Goal: Task Accomplishment & Management: Complete application form

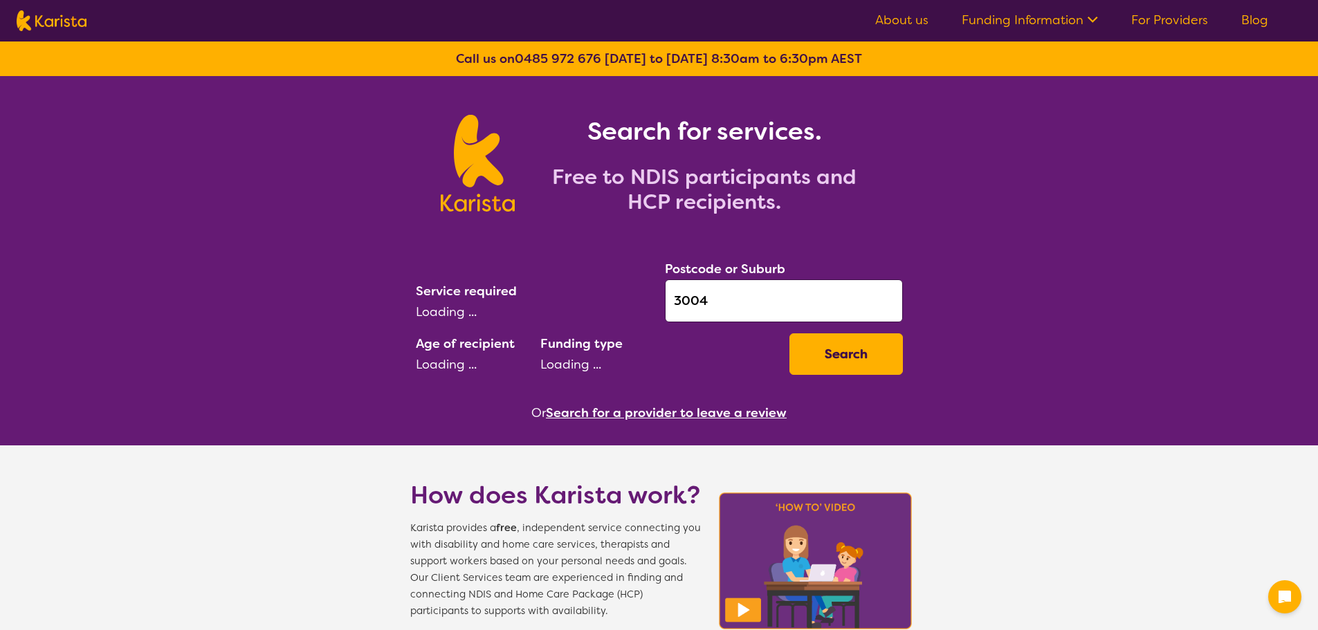
select select "[MEDICAL_DATA]"
select select "AD"
select select "NDIS"
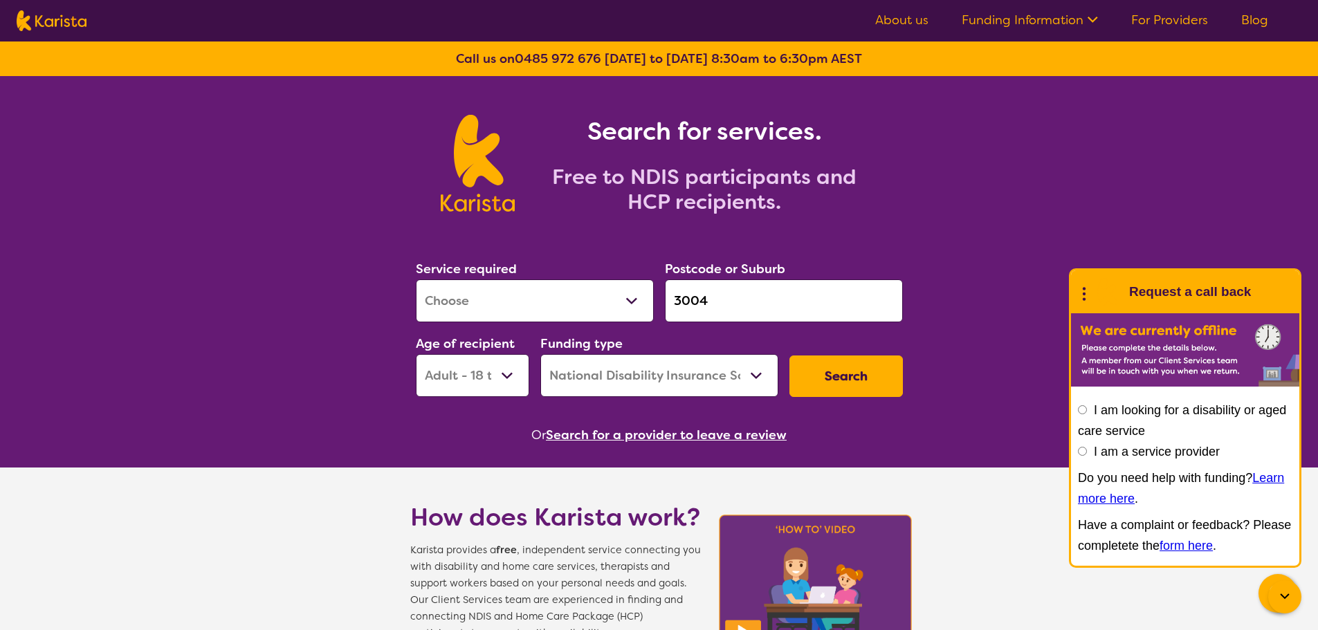
click at [1086, 288] on icon at bounding box center [1084, 291] width 18 height 21
drag, startPoint x: 1098, startPoint y: 319, endPoint x: 1080, endPoint y: 322, distance: 17.6
click at [1098, 319] on link "End Conversation" at bounding box center [1178, 327] width 207 height 37
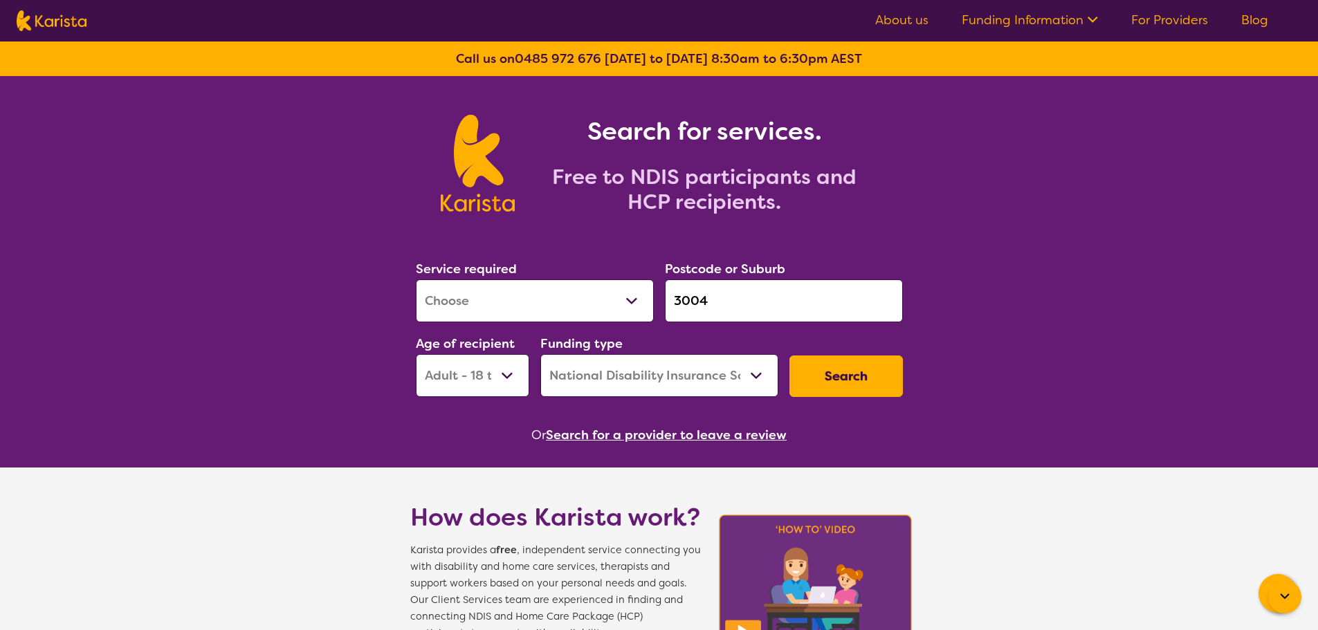
click at [856, 387] on button "Search" at bounding box center [845, 375] width 113 height 41
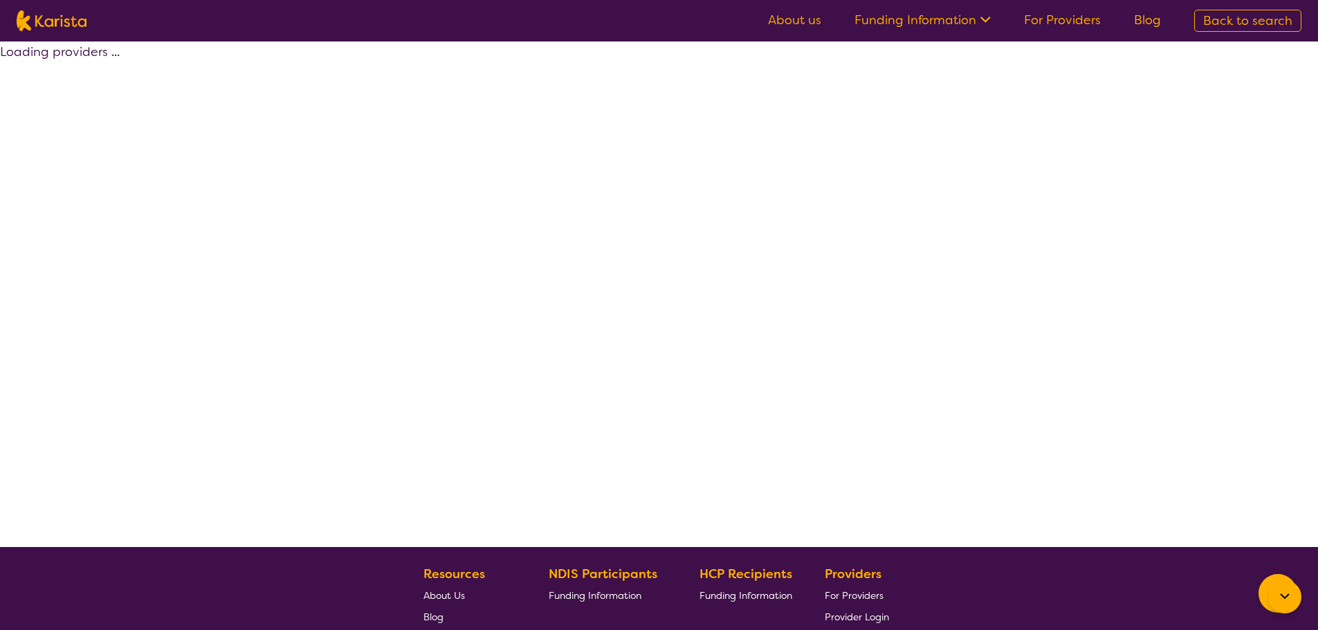
select select "by_score"
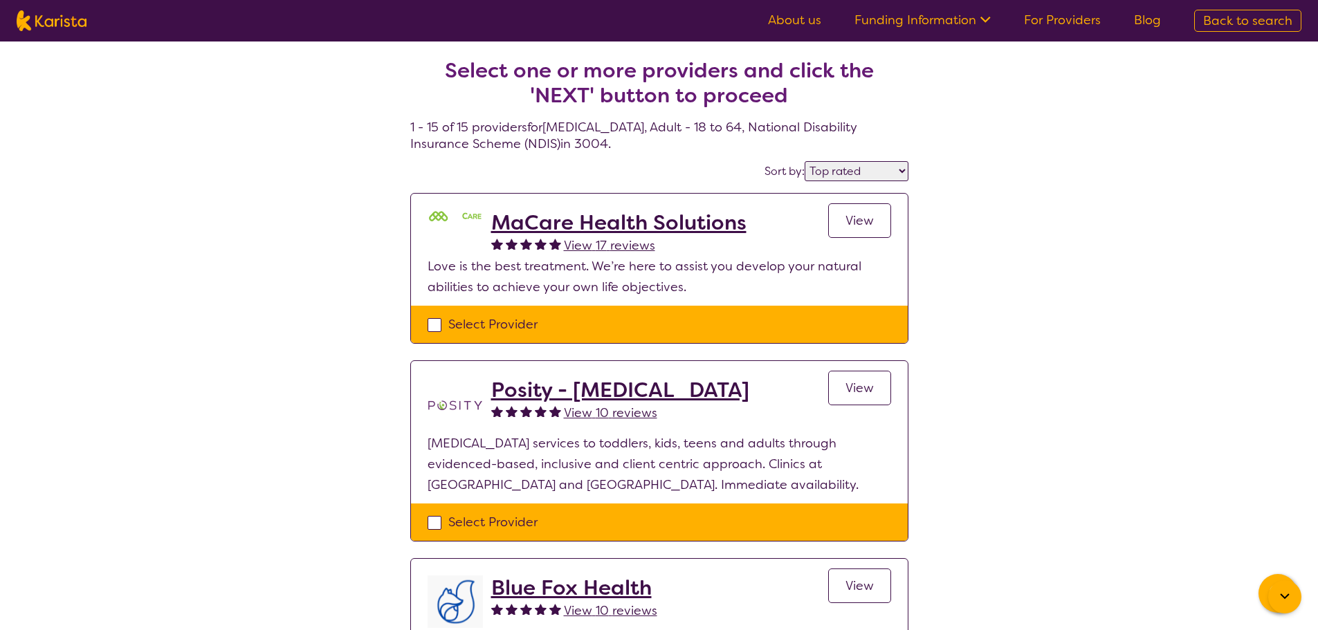
click at [505, 331] on div "Select Provider" at bounding box center [658, 324] width 463 height 21
checkbox input "true"
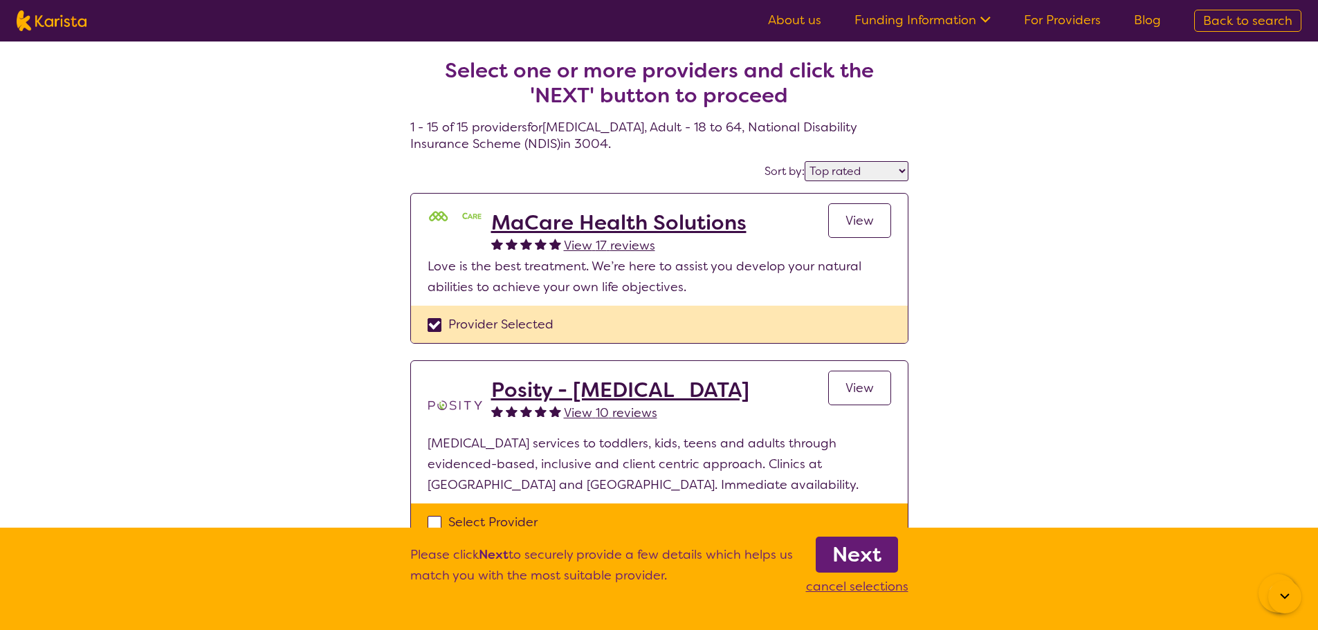
click at [885, 553] on link "Next" at bounding box center [856, 555] width 82 height 36
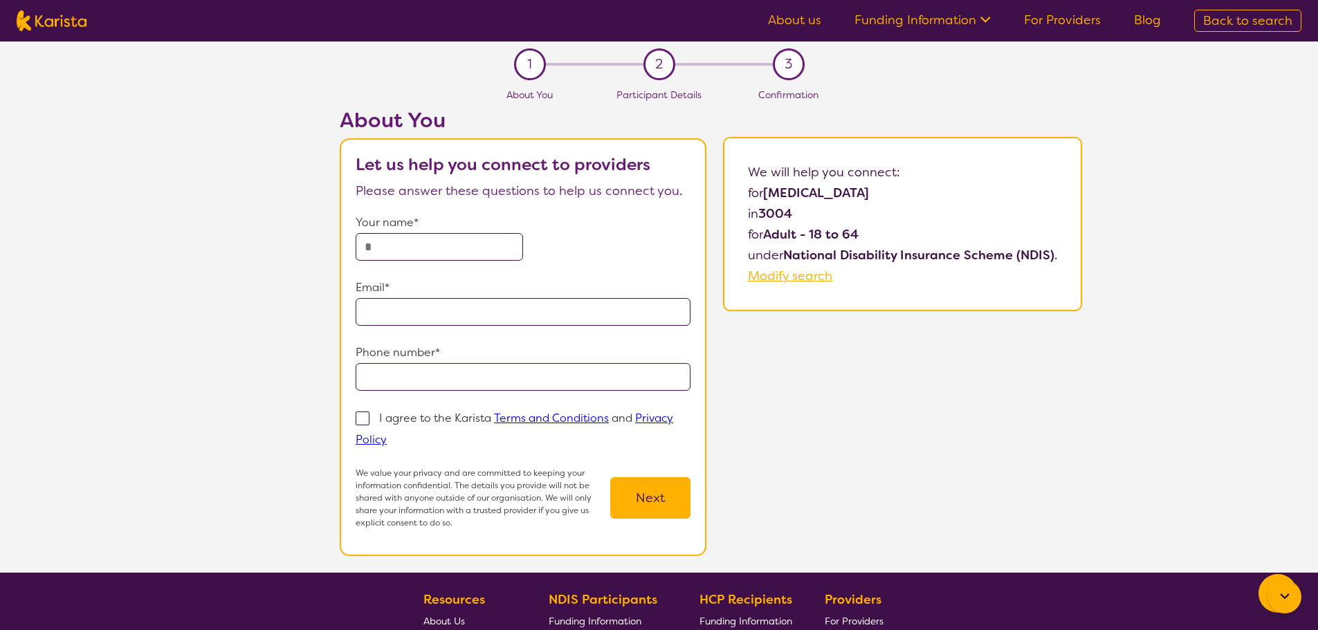
click at [456, 238] on input "text" at bounding box center [438, 247] width 167 height 28
type input "******"
type input "**********"
click at [443, 252] on input "******" at bounding box center [438, 247] width 167 height 28
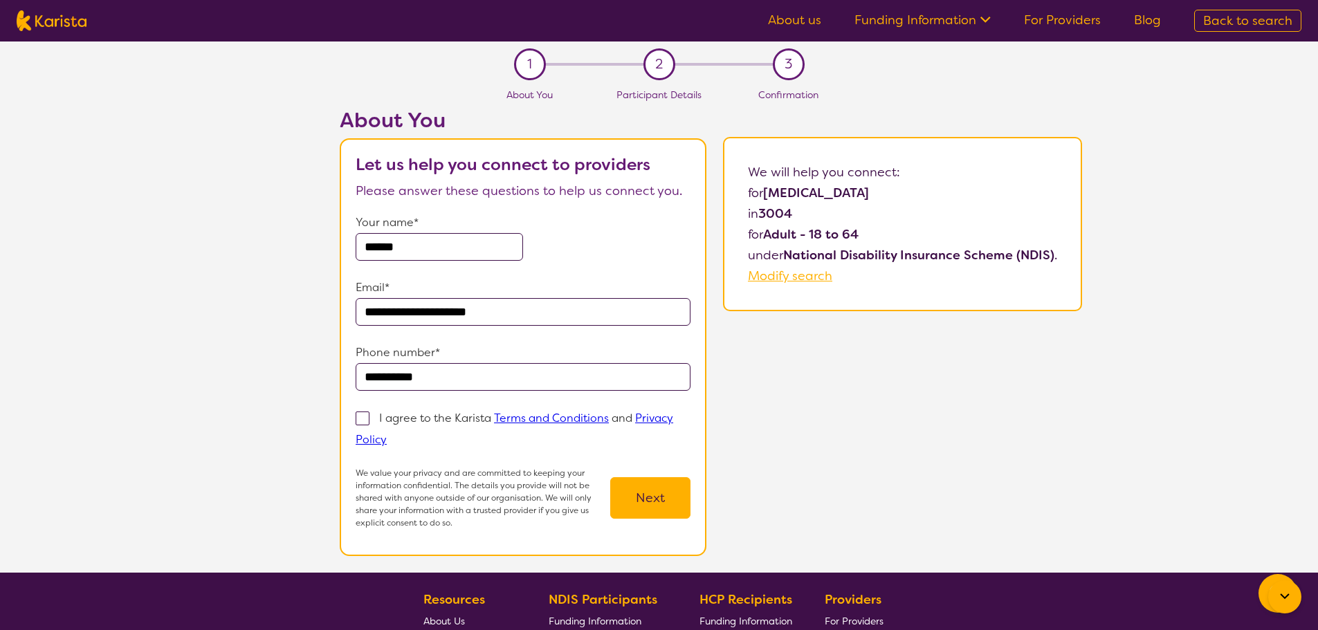
click at [428, 418] on p "I agree to the Karista Terms and Conditions and Privacy Policy" at bounding box center [513, 429] width 317 height 36
click at [396, 434] on input "I agree to the Karista Terms and Conditions and Privacy Policy" at bounding box center [391, 438] width 9 height 9
checkbox input "true"
click at [644, 490] on button "Next" at bounding box center [650, 497] width 80 height 41
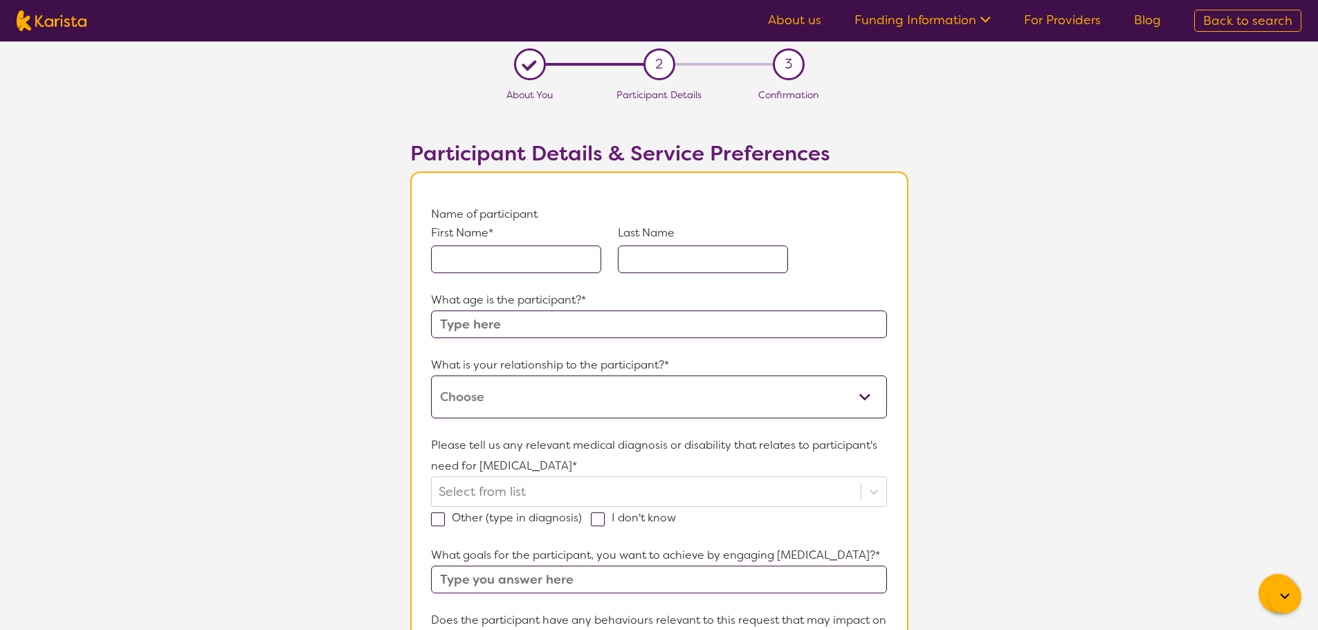
click at [494, 250] on input "text" at bounding box center [516, 260] width 170 height 28
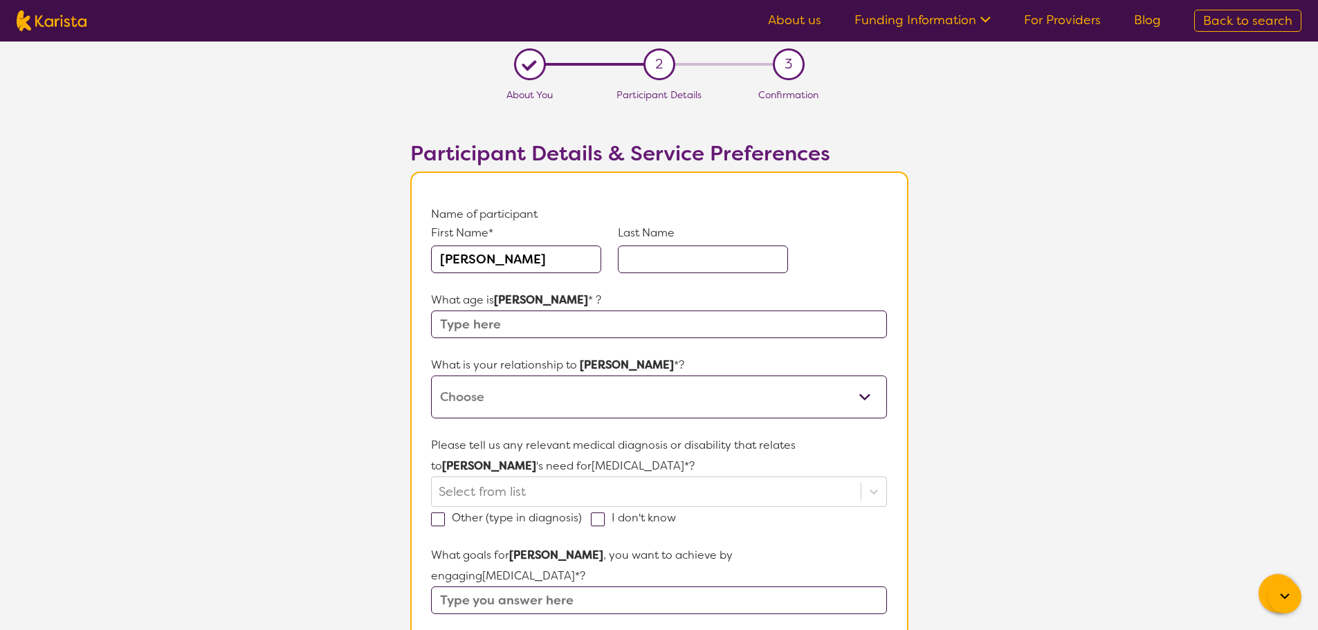
type input "[PERSON_NAME]"
type input "34"
click at [495, 394] on select "This request is for myself I am their parent I am their child I am their spouse…" at bounding box center [658, 397] width 455 height 43
select select "I am their parent"
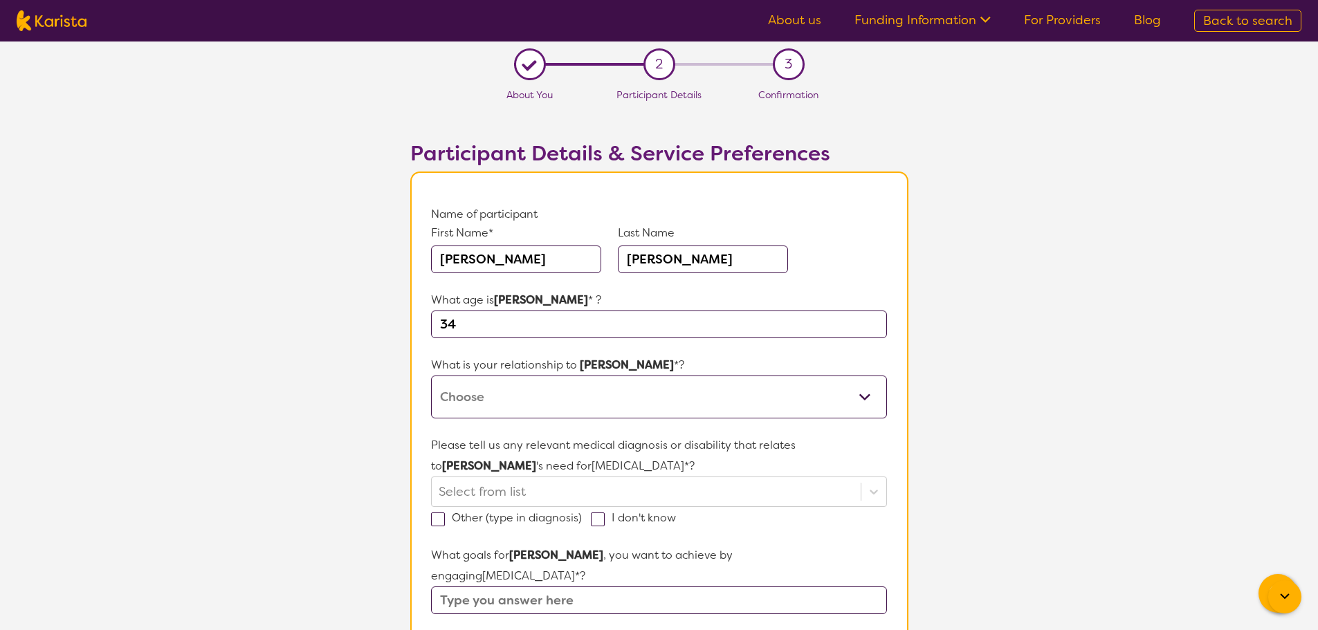
click at [431, 376] on select "This request is for myself I am their parent I am their child I am their spouse…" at bounding box center [658, 397] width 455 height 43
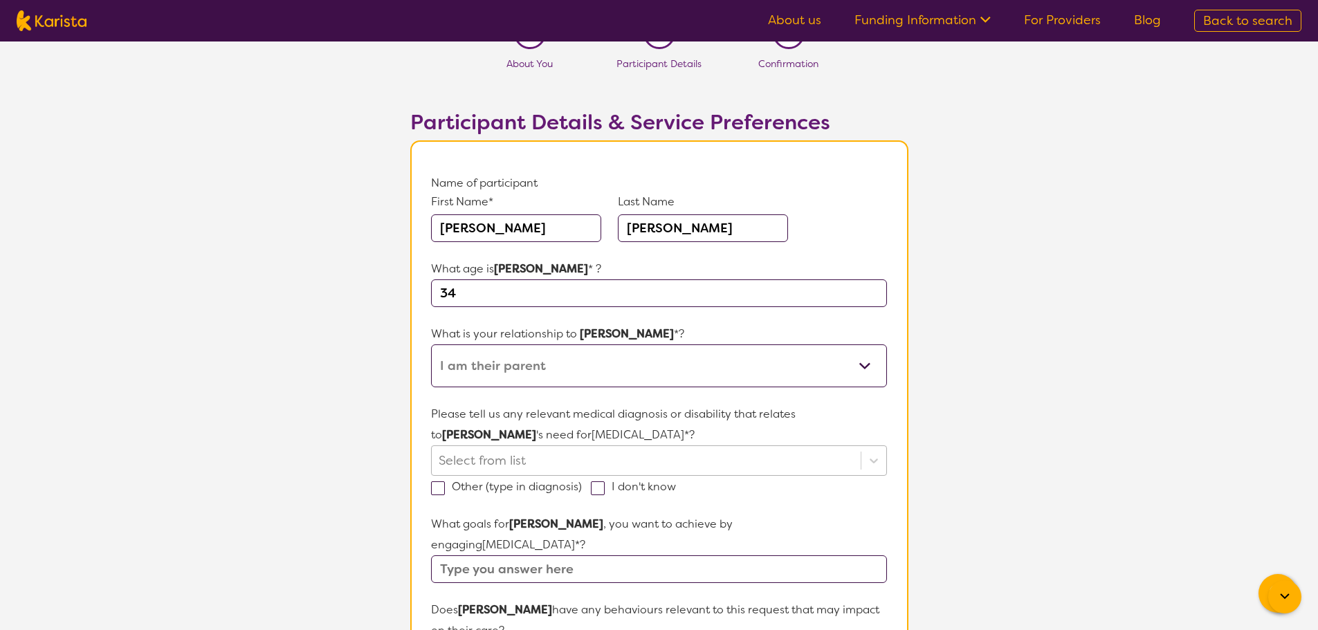
click at [506, 476] on div "Select from list" at bounding box center [658, 460] width 455 height 30
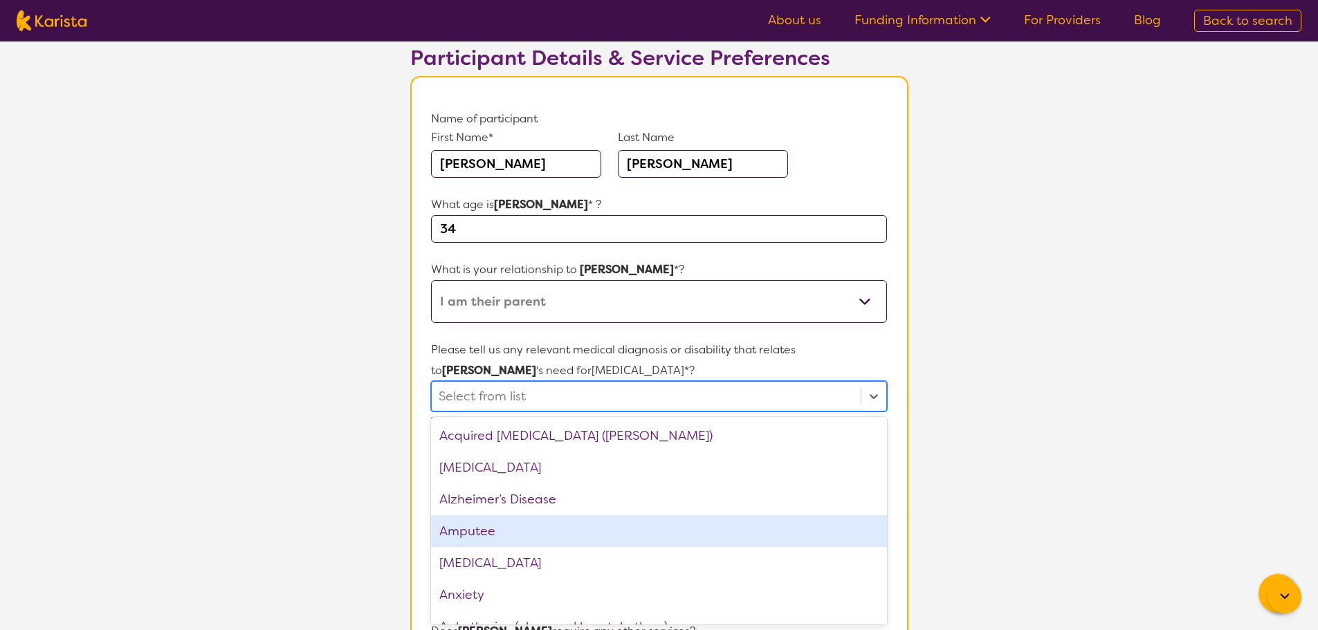
click at [503, 533] on div "Amputee" at bounding box center [658, 531] width 455 height 32
click at [501, 564] on div "Anxiety" at bounding box center [658, 564] width 455 height 32
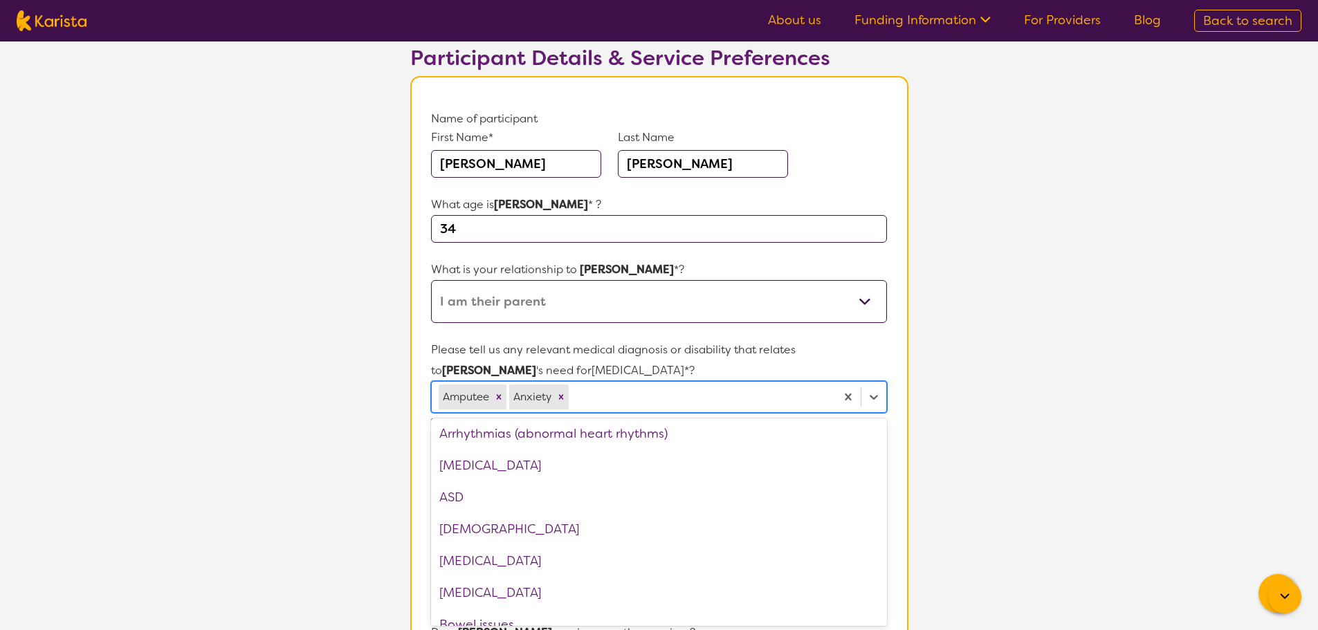
scroll to position [277, 0]
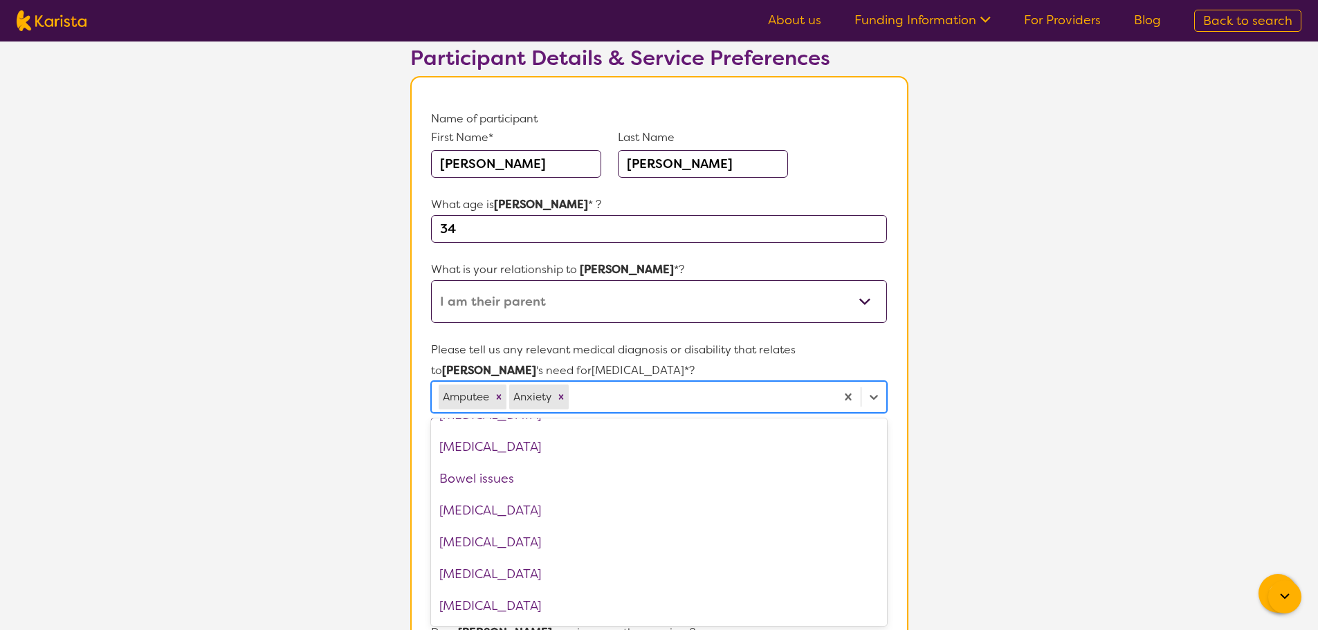
click at [1038, 331] on section "L About You 2 Participant Details 3 Confirmation Participant Details & Service …" at bounding box center [659, 566] width 1318 height 1241
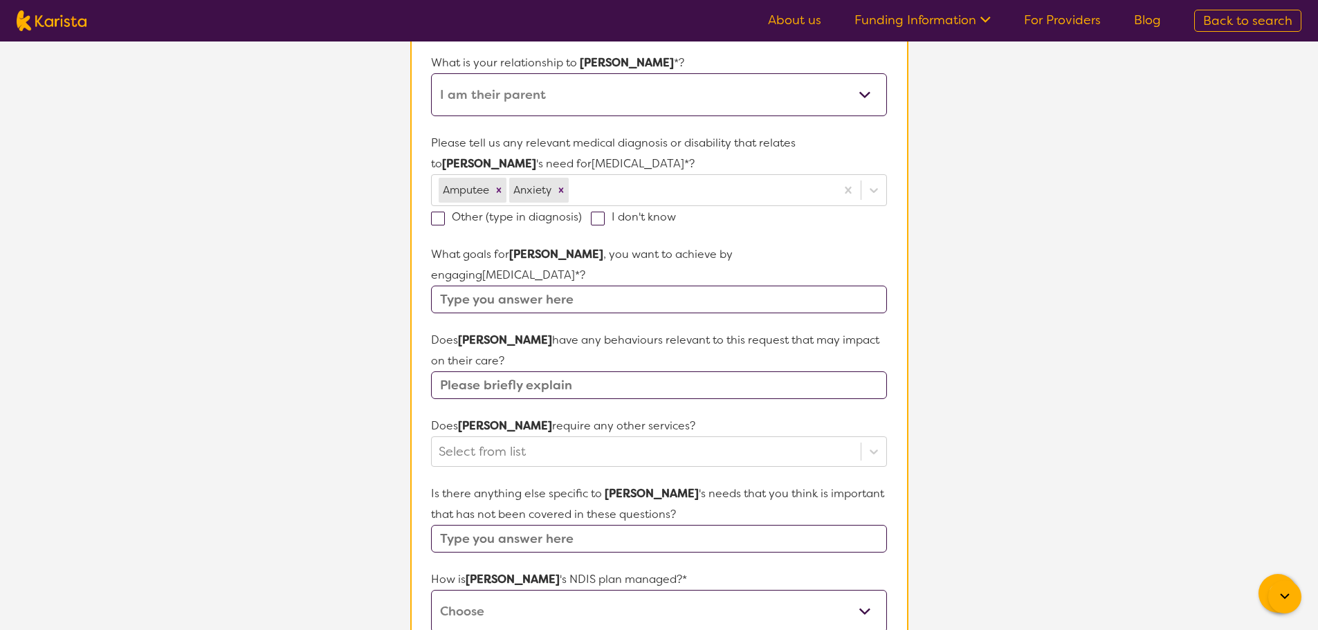
scroll to position [303, 0]
click at [516, 371] on input "text" at bounding box center [658, 385] width 455 height 28
click at [506, 436] on div "Select from list" at bounding box center [658, 451] width 455 height 30
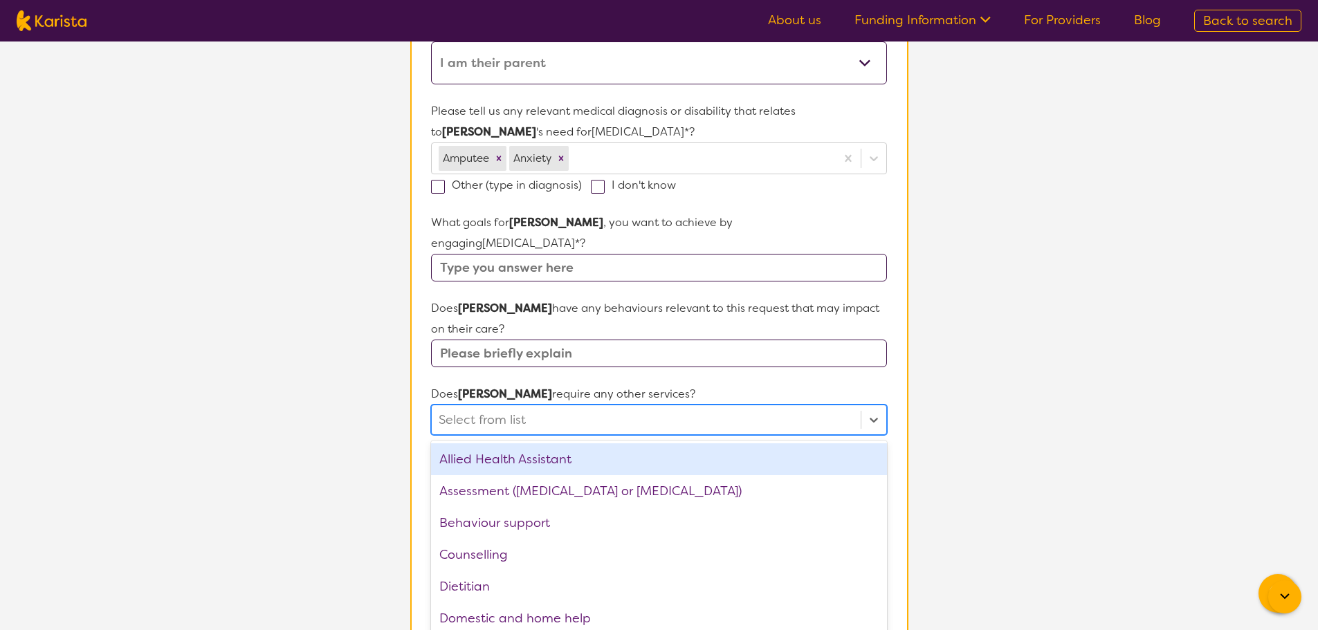
scroll to position [337, 0]
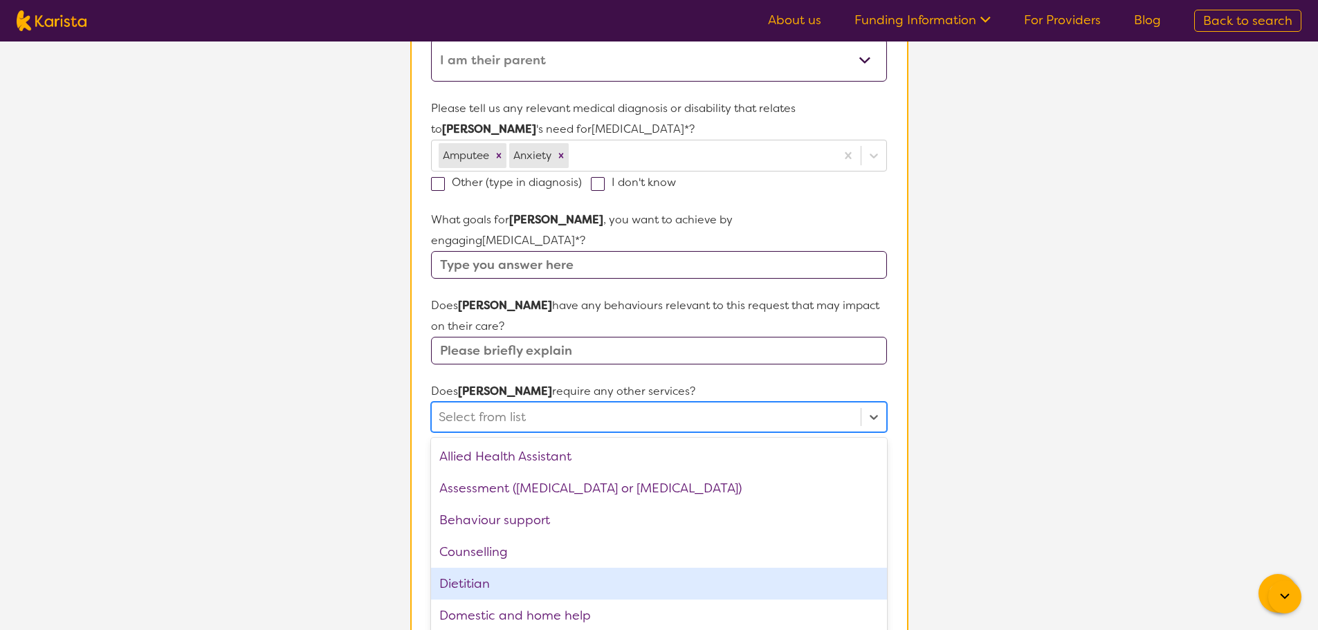
click at [488, 568] on div "Dietitian" at bounding box center [658, 584] width 455 height 32
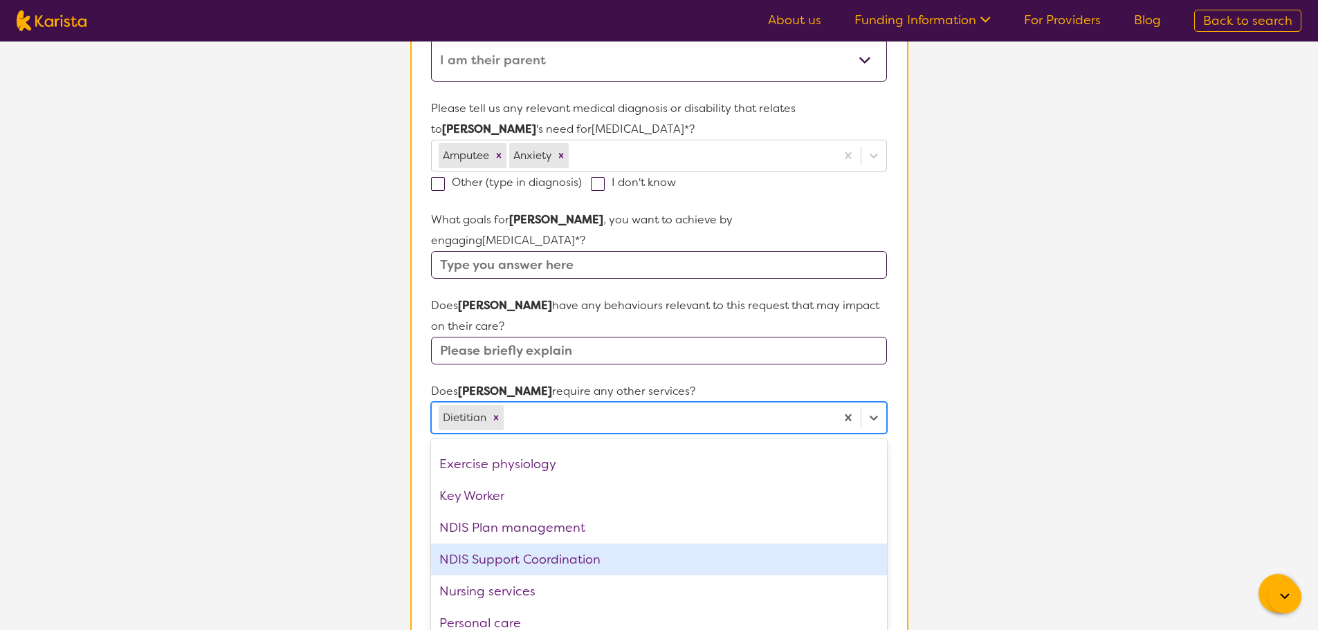
scroll to position [207, 0]
click at [512, 548] on div "Physiotherapy" at bounding box center [658, 563] width 455 height 32
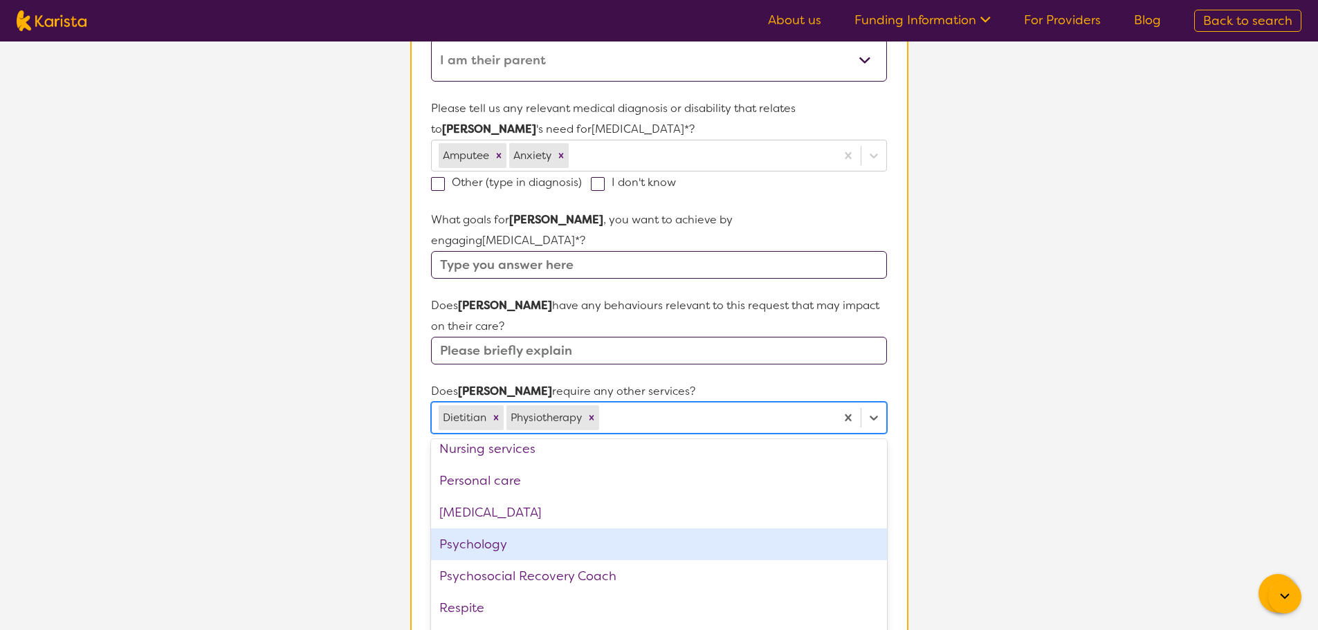
scroll to position [403, 0]
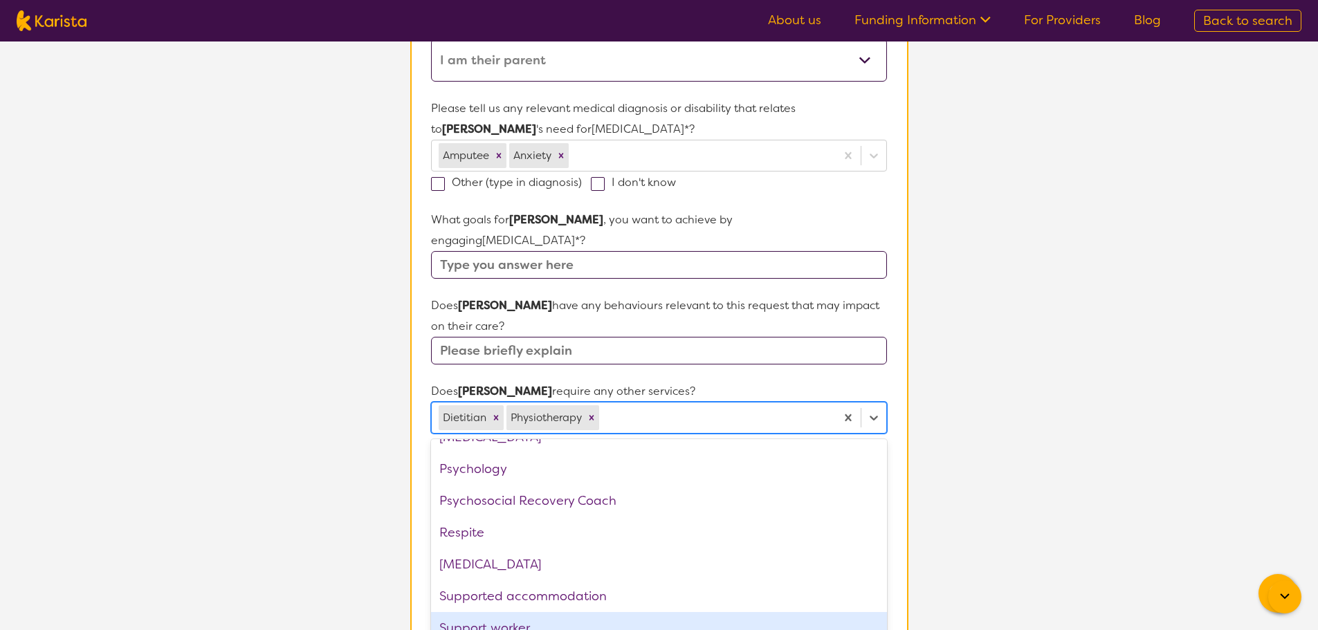
click at [507, 612] on div "Support worker" at bounding box center [658, 628] width 455 height 32
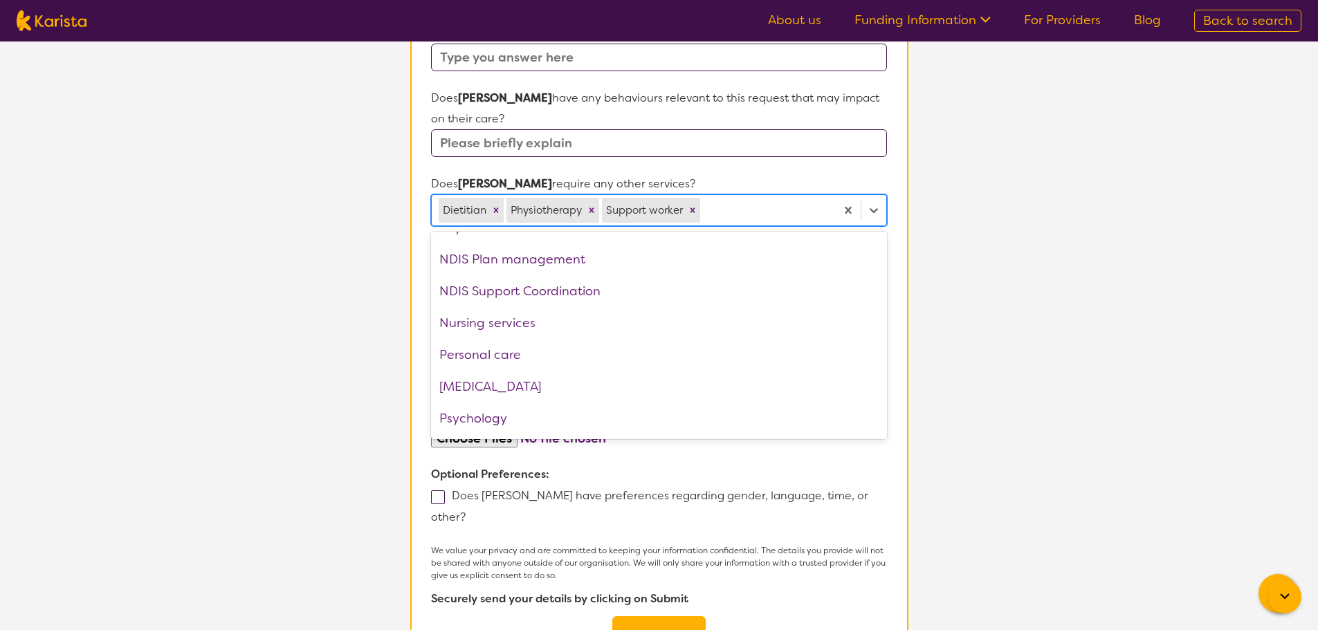
scroll to position [290, 0]
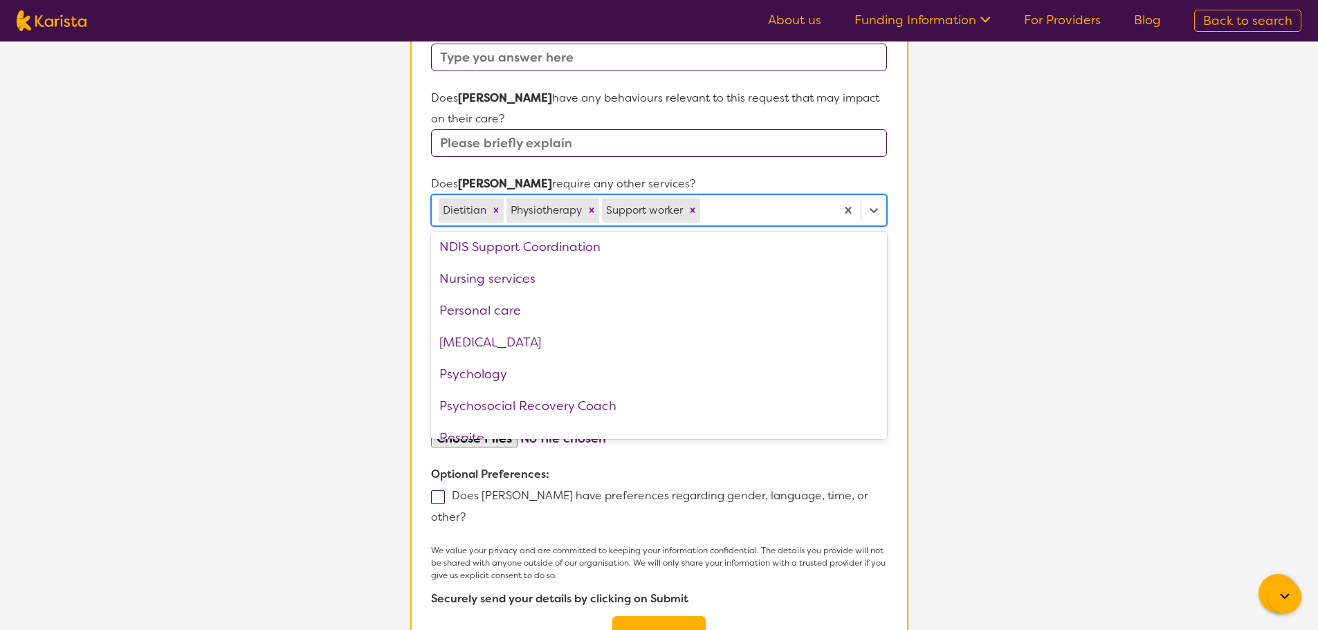
click at [1018, 293] on section "L About You 2 Participant Details 3 Confirmation Participant Details & Service …" at bounding box center [659, 118] width 1318 height 1243
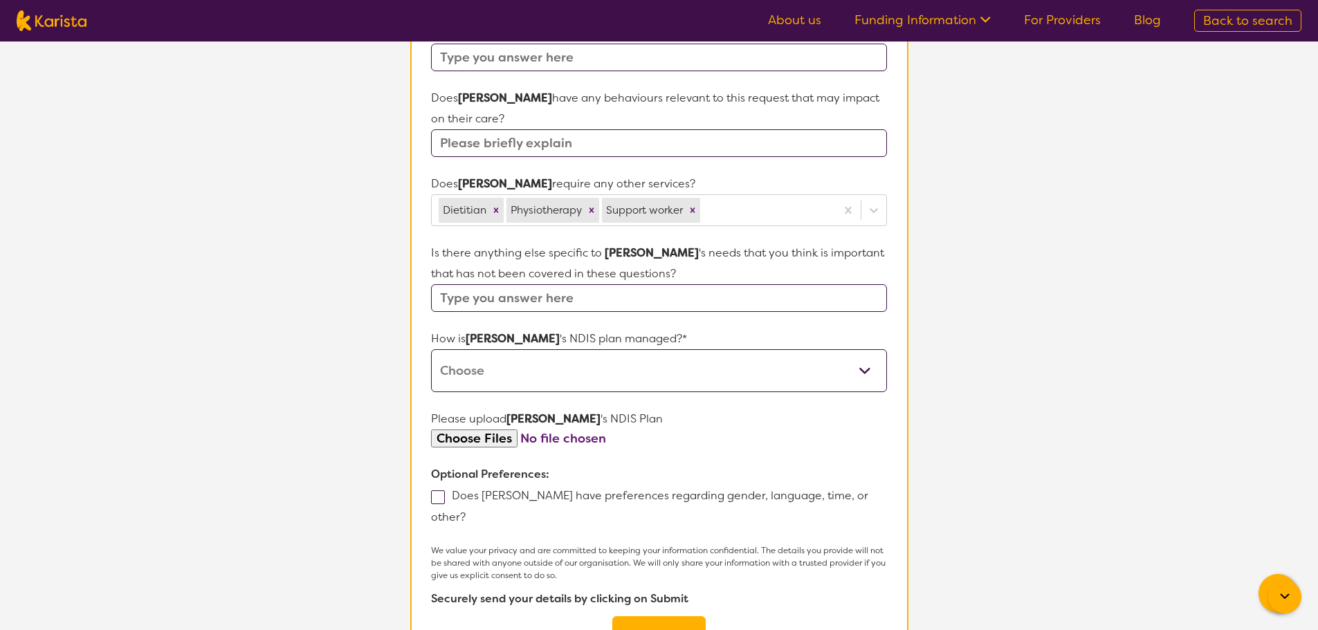
click at [520, 349] on select "Self-managed NDIS plan Managed by a registered plan management provider (not th…" at bounding box center [658, 370] width 455 height 43
select select "Self Managed"
click at [431, 349] on select "Self-managed NDIS plan Managed by a registered plan management provider (not th…" at bounding box center [658, 370] width 455 height 43
click at [486, 429] on input "file" at bounding box center [658, 438] width 455 height 19
type input "C:\fakepath\NDIS Plan.pdf"
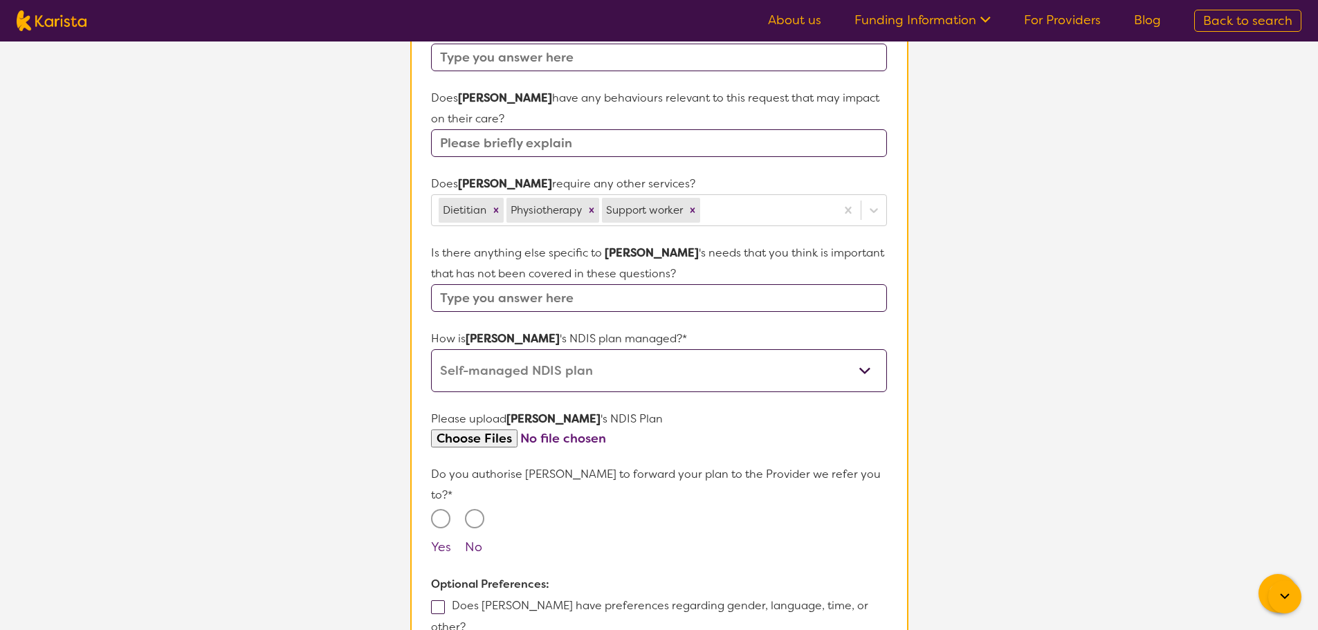
click at [444, 509] on input "Yes" at bounding box center [440, 518] width 19 height 19
radio input "true"
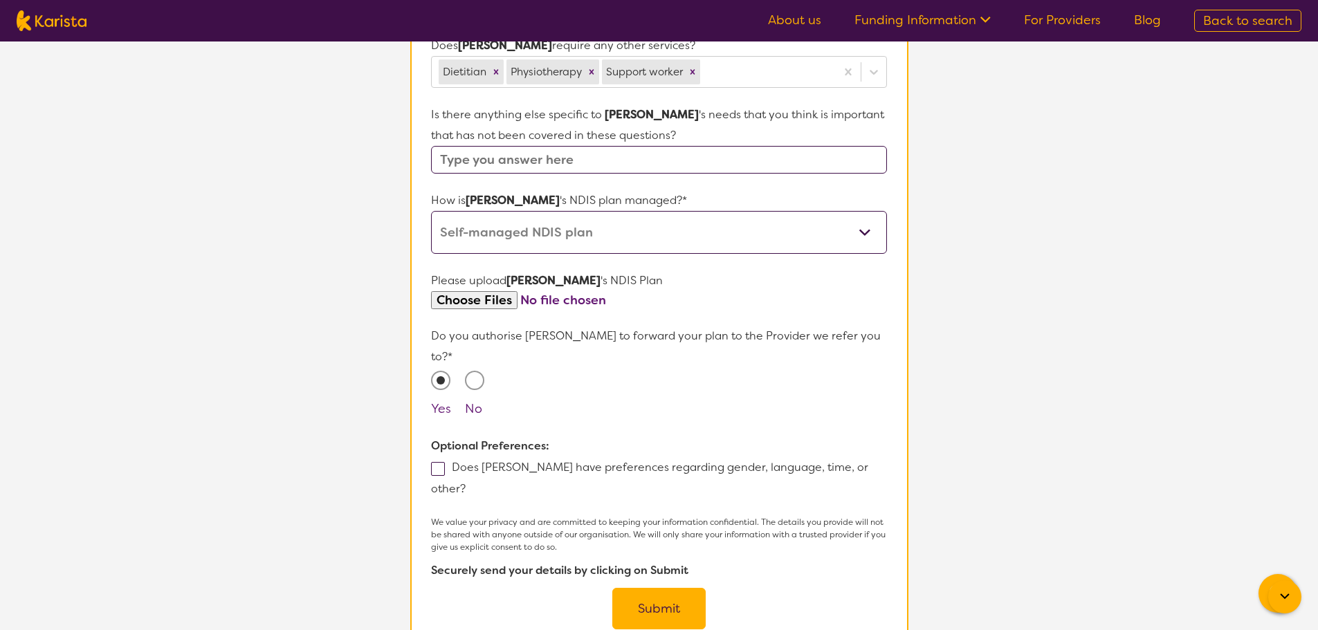
click at [667, 588] on button "Submit" at bounding box center [658, 608] width 93 height 41
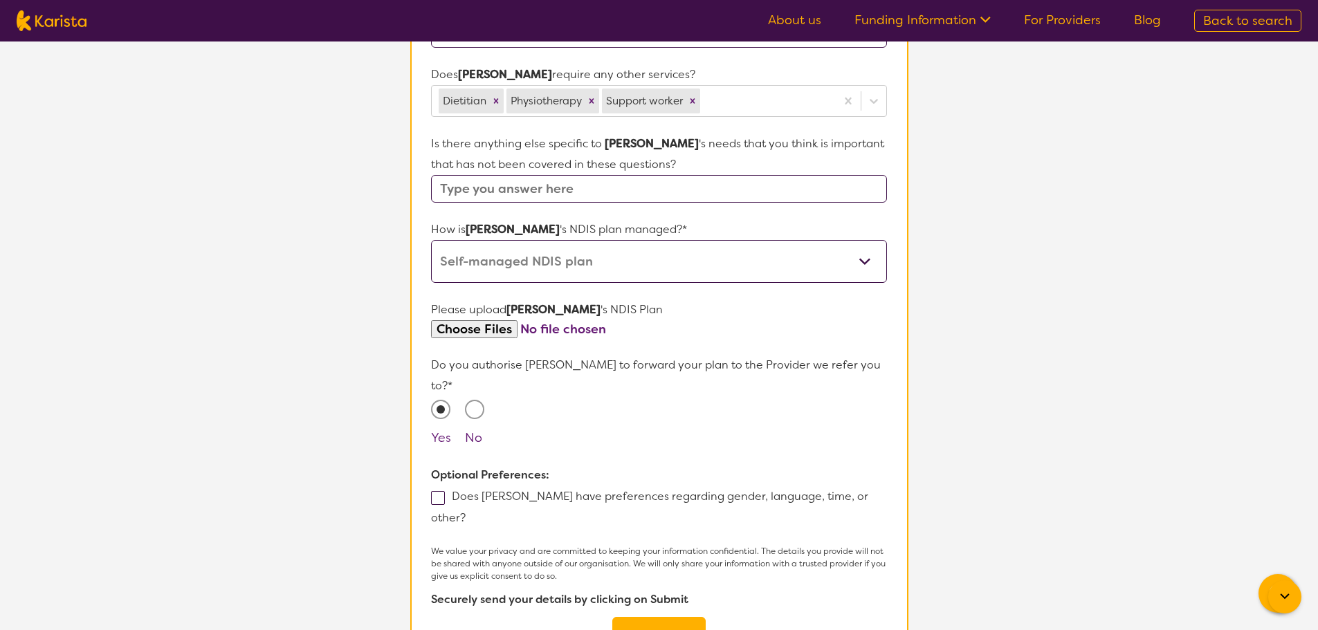
scroll to position [266, 0]
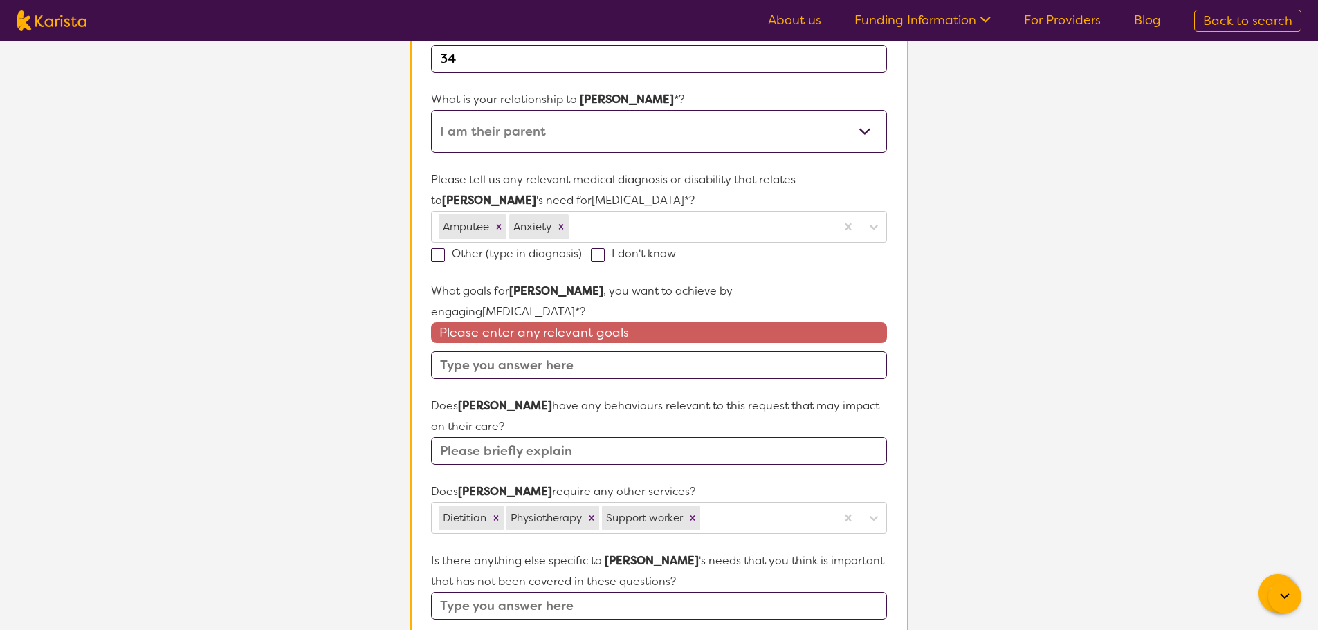
click at [523, 351] on input "text" at bounding box center [658, 365] width 455 height 28
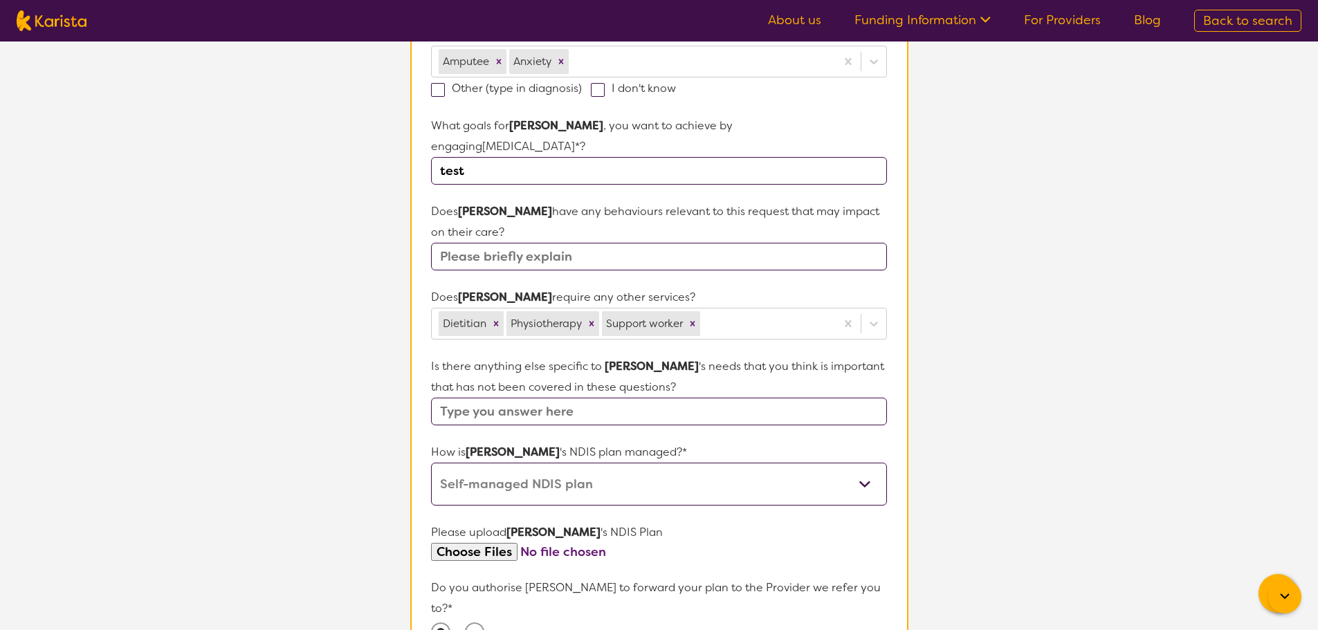
scroll to position [681, 0]
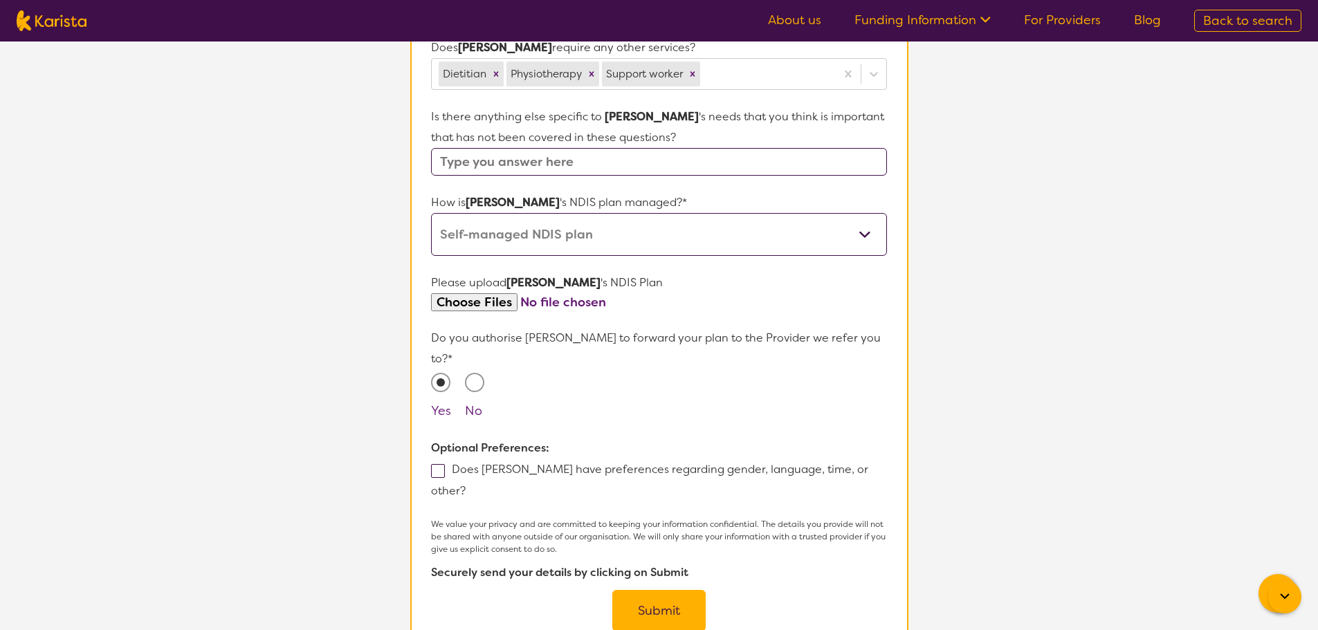
type input "test"
click at [676, 590] on button "Submit" at bounding box center [658, 610] width 93 height 41
